Goal: Check status

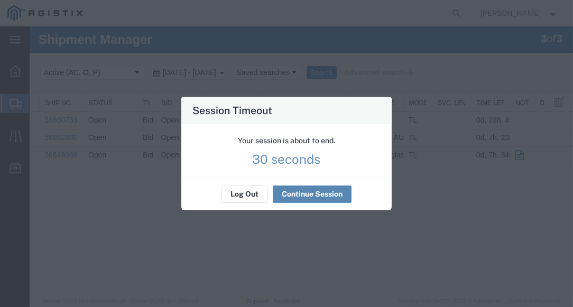
click at [300, 197] on button "Continue Session" at bounding box center [312, 194] width 79 height 17
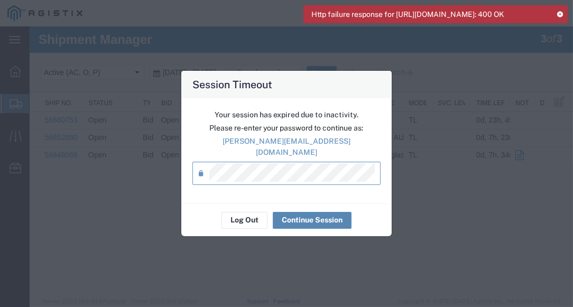
click at [288, 213] on button "Continue Session" at bounding box center [312, 220] width 79 height 17
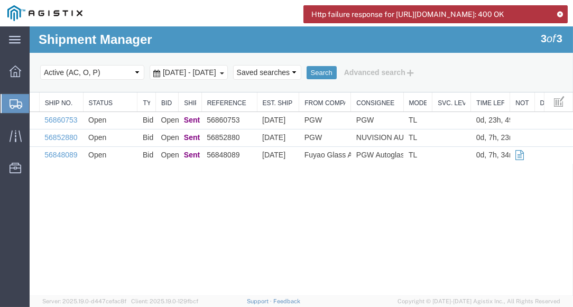
drag, startPoint x: 562, startPoint y: 7, endPoint x: 562, endPoint y: 16, distance: 9.5
click at [562, 7] on div "Http failure response for [URL][DOMAIN_NAME]: 400 OK" at bounding box center [436, 14] width 265 height 18
click at [562, 16] on icon at bounding box center [560, 14] width 7 height 6
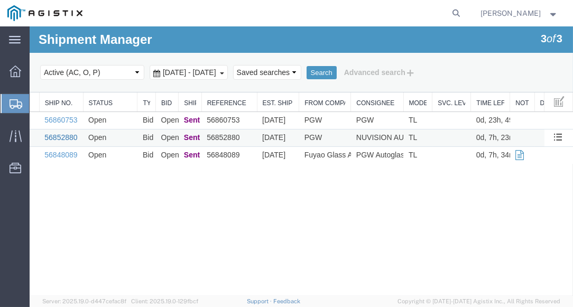
click at [53, 138] on link "56852880" at bounding box center [60, 137] width 33 height 8
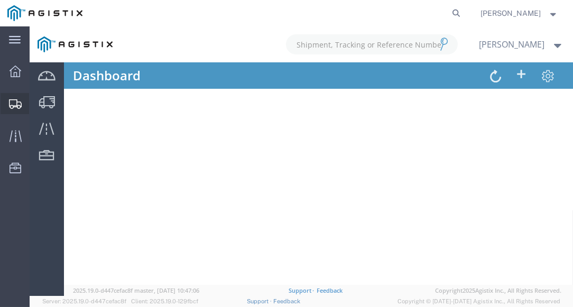
click at [37, 106] on span "Shipments" at bounding box center [32, 103] width 7 height 21
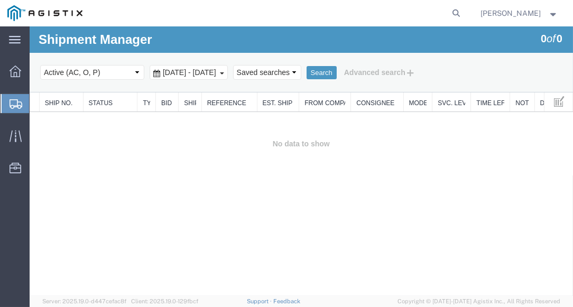
click at [38, 102] on span "Shipments" at bounding box center [33, 103] width 8 height 21
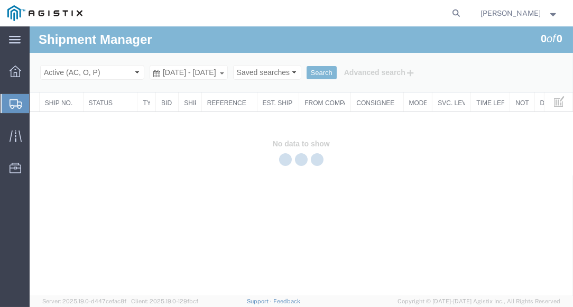
click at [199, 41] on div at bounding box center [302, 161] width 544 height 270
